Goal: Find specific page/section: Find specific page/section

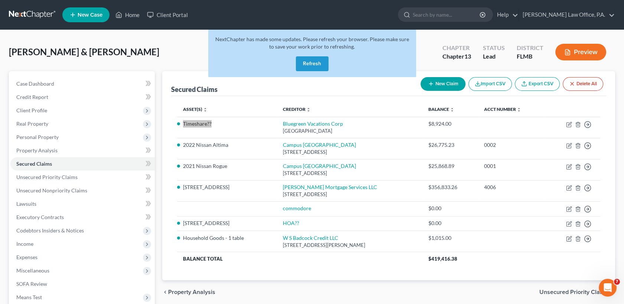
scroll to position [484, 0]
click at [318, 56] on button "Refresh" at bounding box center [312, 63] width 33 height 15
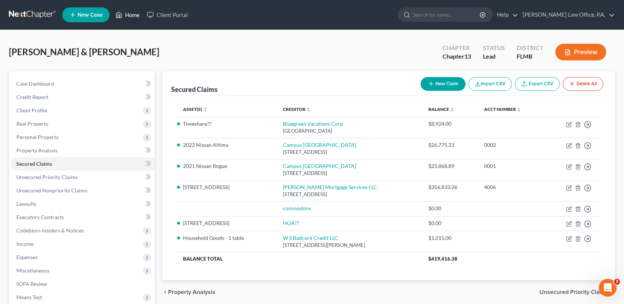
click at [125, 14] on link "Home" at bounding box center [128, 14] width 32 height 13
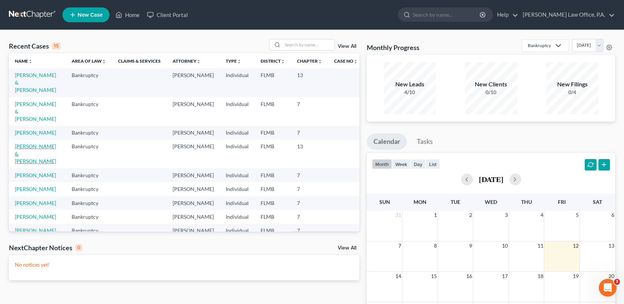
click at [32, 143] on link "Wilson, Rashawn & Rivers-Wilson, Latoyia" at bounding box center [35, 153] width 41 height 21
